Goal: Find specific page/section

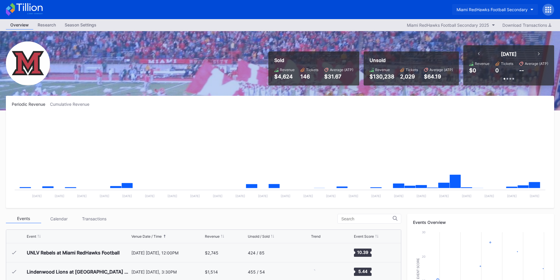
click at [474, 15] on div "Miami RedHawks Football Secondary" at bounding box center [280, 9] width 560 height 19
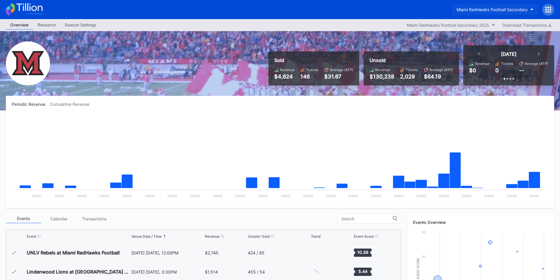
click at [474, 11] on div "Miami RedHawks Football Secondary" at bounding box center [492, 9] width 71 height 5
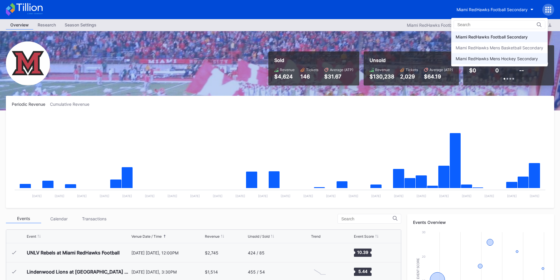
click at [484, 59] on div "Miami RedHawks Mens Hockey Secondary" at bounding box center [497, 58] width 82 height 5
